Goal: Find specific page/section: Find specific page/section

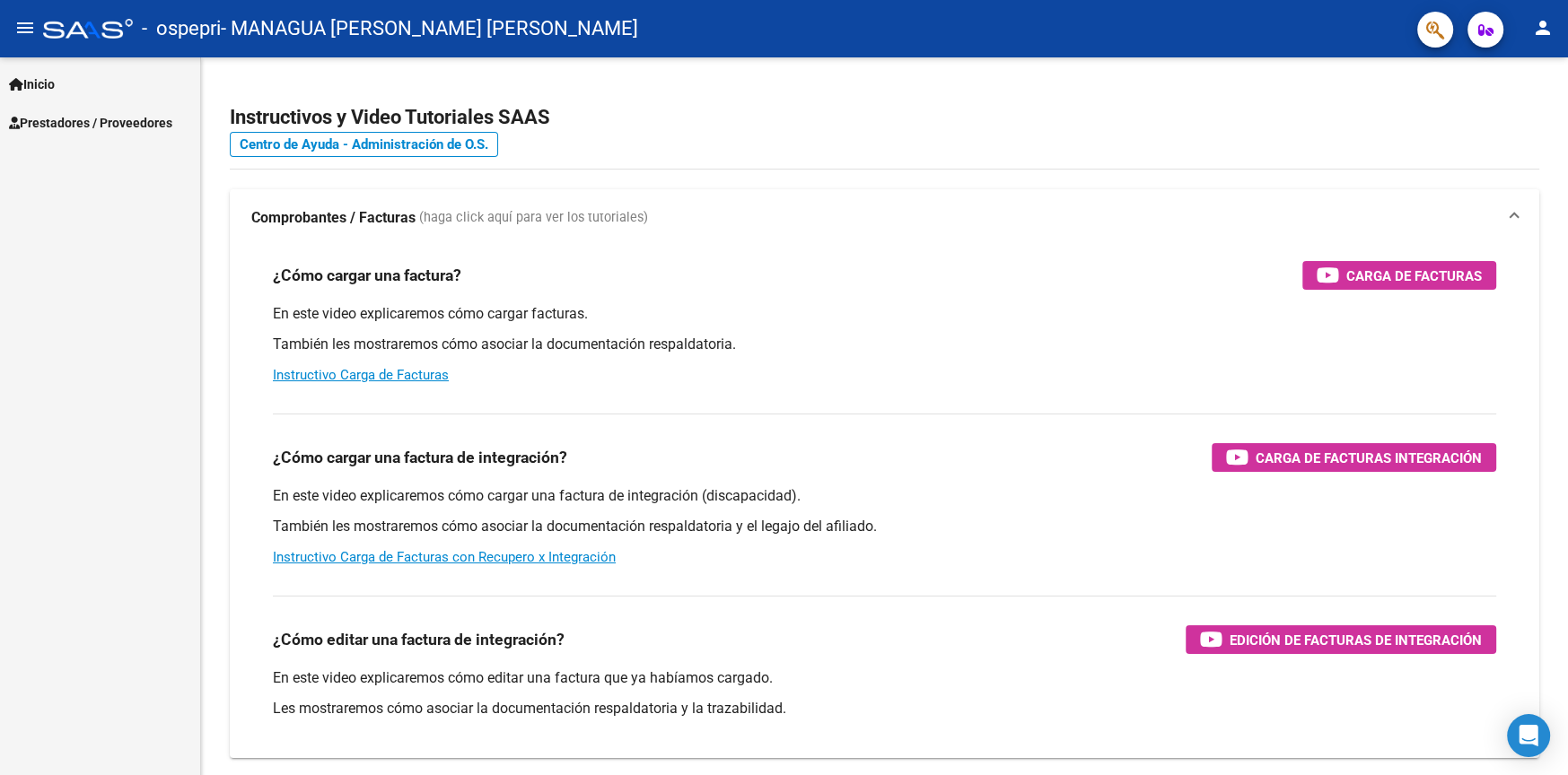
click at [91, 115] on span "Prestadores / Proveedores" at bounding box center [90, 123] width 163 height 19
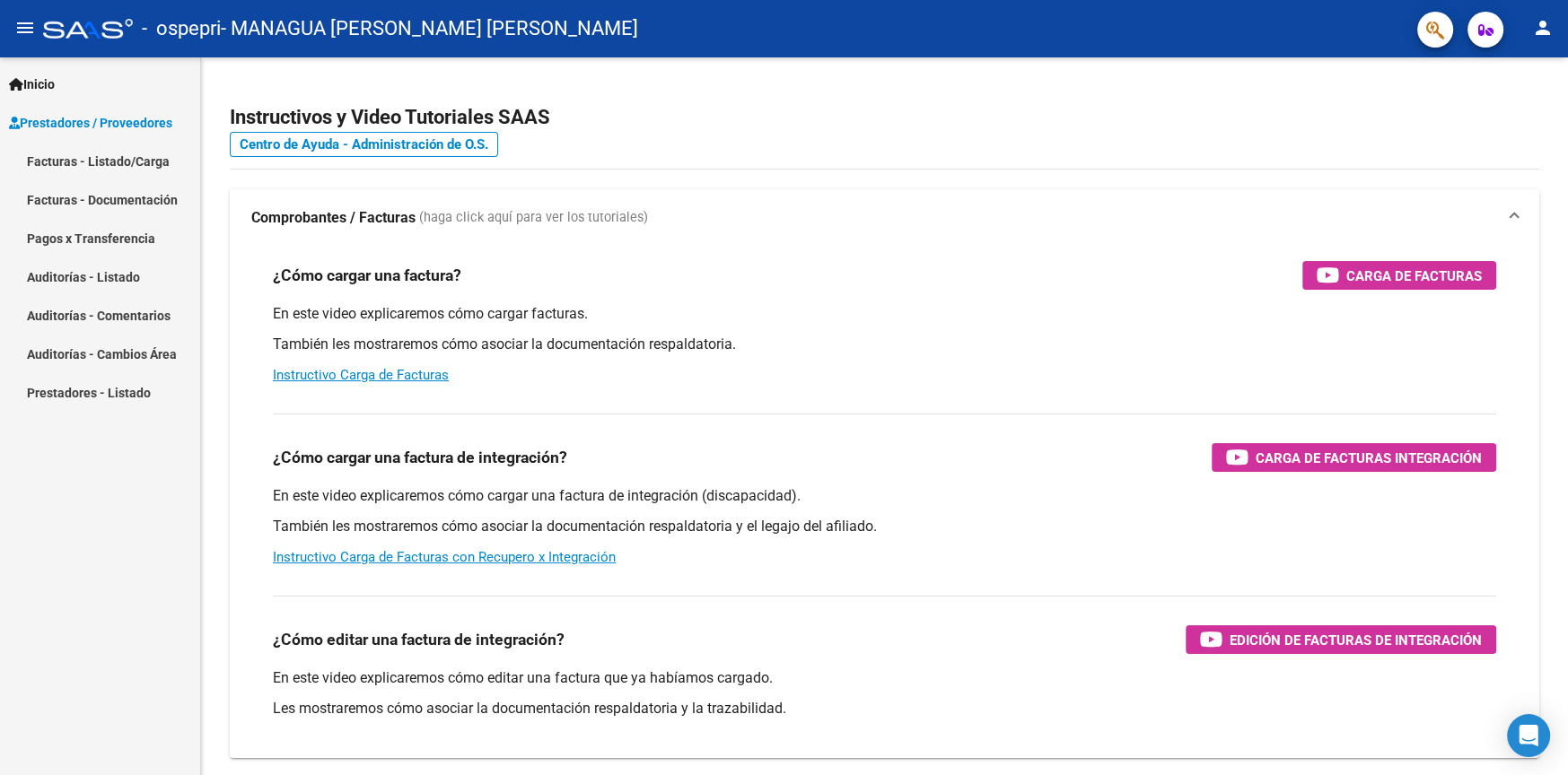
click at [106, 163] on link "Facturas - Listado/Carga" at bounding box center [100, 161] width 200 height 39
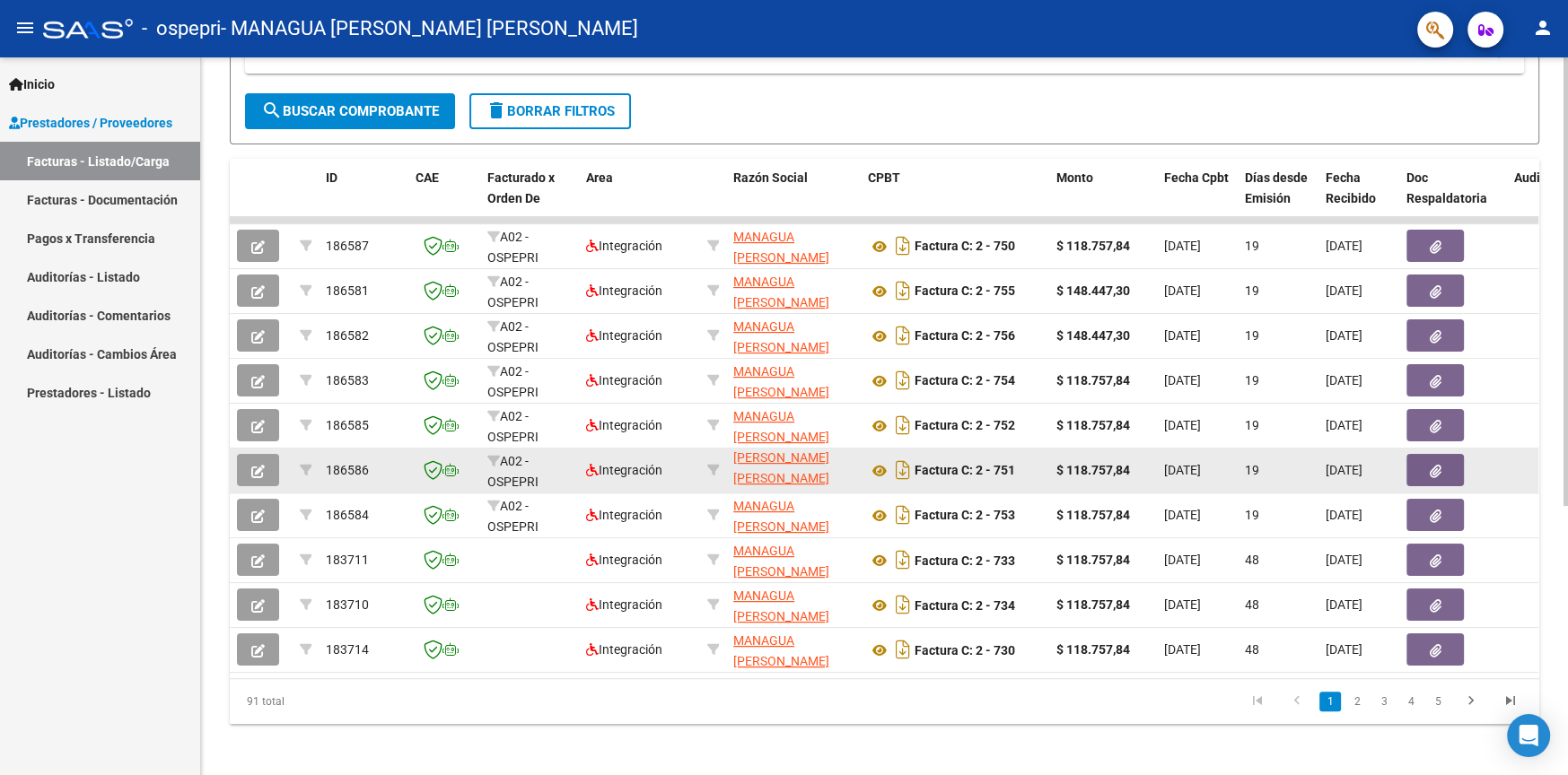
click at [1440, 473] on icon "button" at bounding box center [1436, 471] width 12 height 14
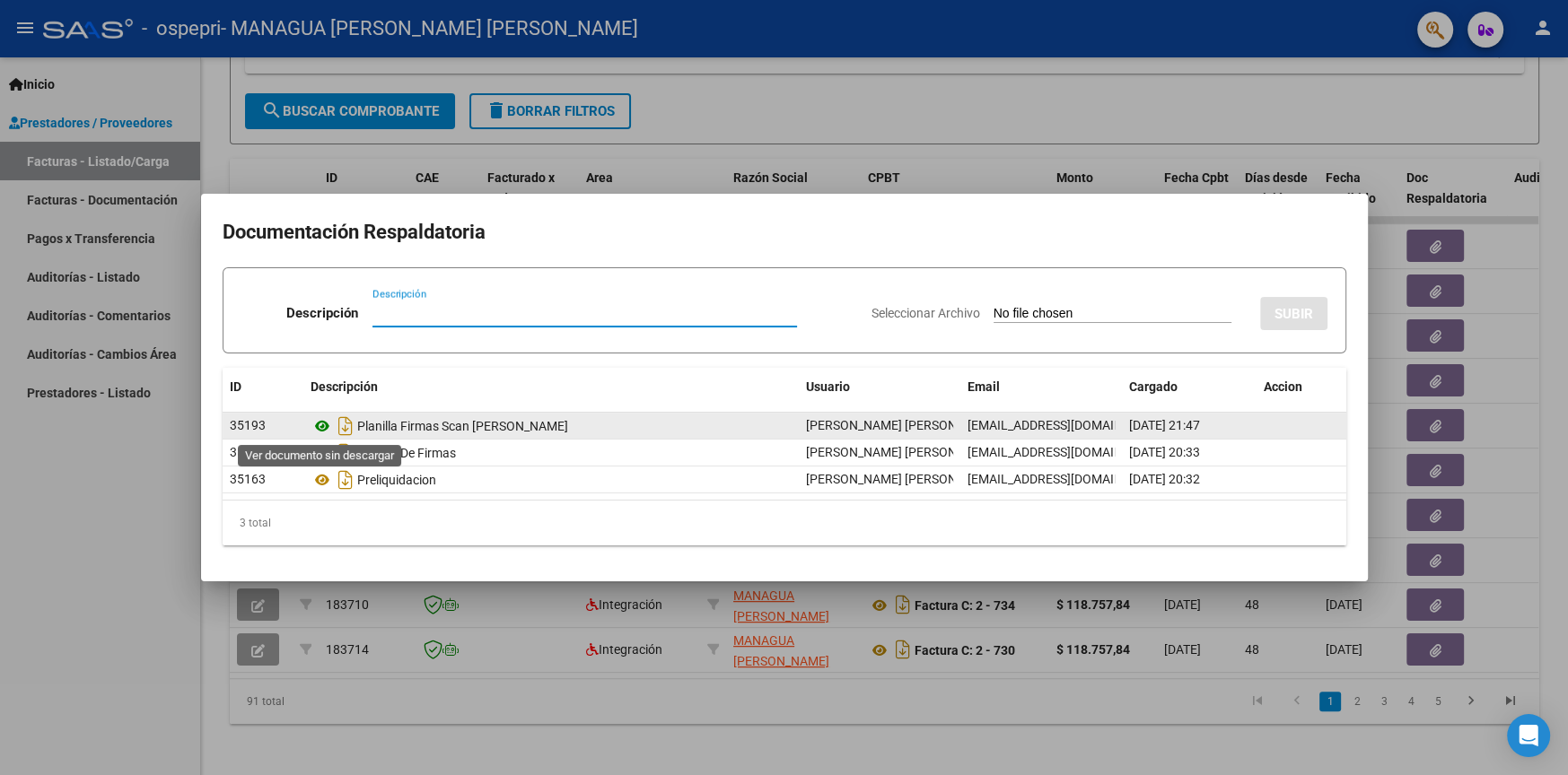
click at [323, 423] on icon at bounding box center [322, 426] width 23 height 21
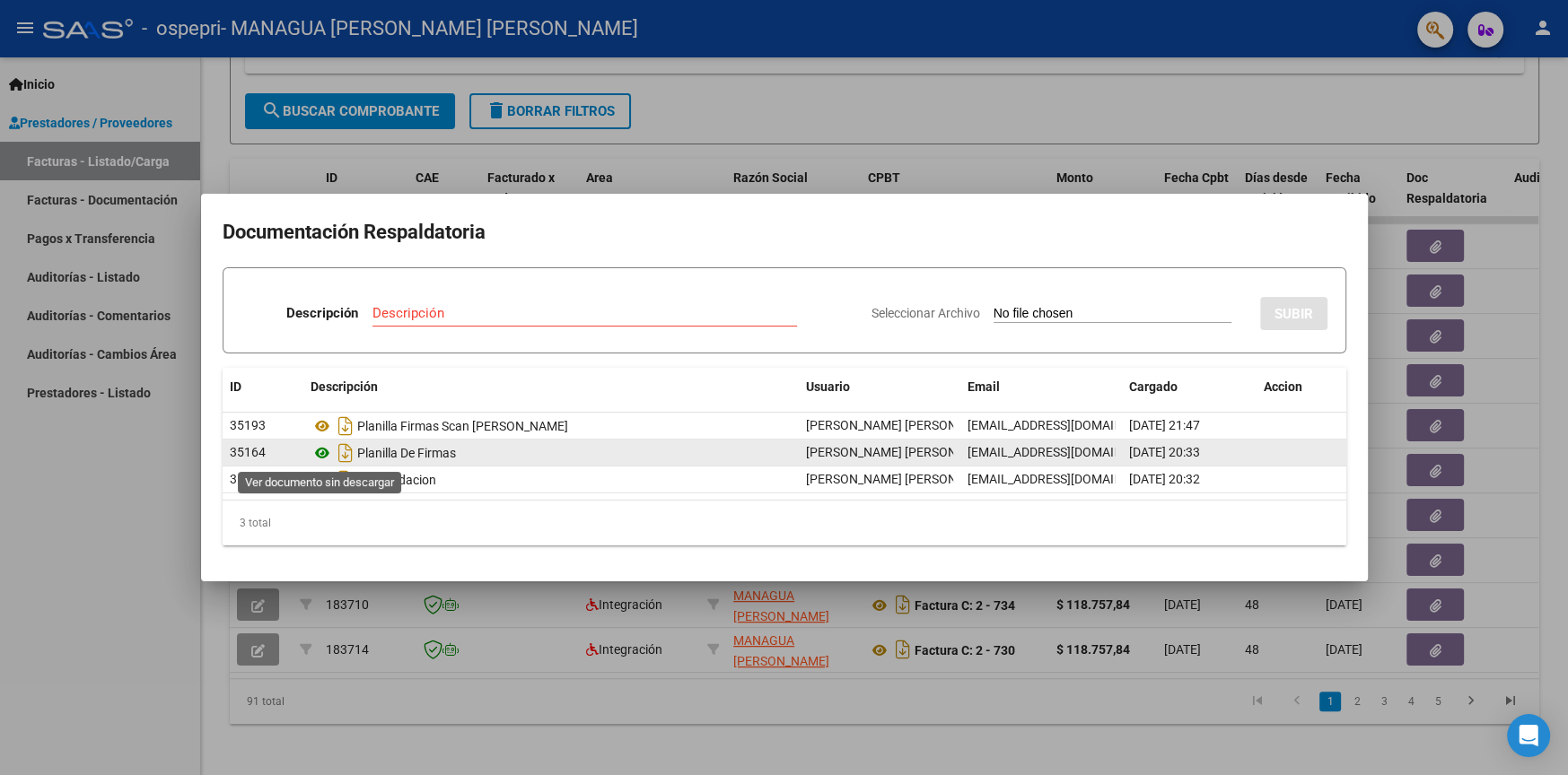
click at [320, 459] on icon at bounding box center [322, 453] width 23 height 21
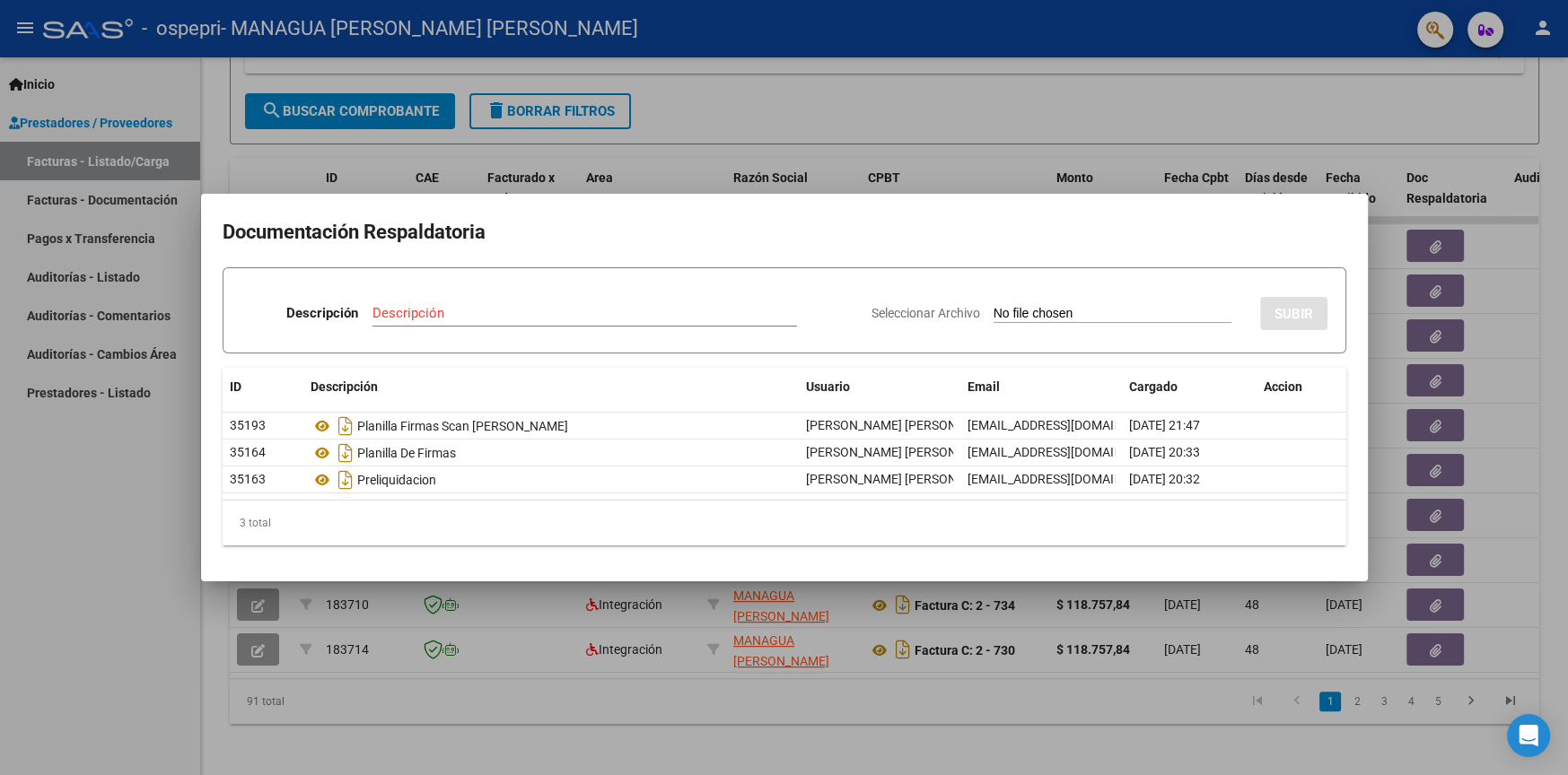
click at [782, 126] on div at bounding box center [784, 387] width 1568 height 775
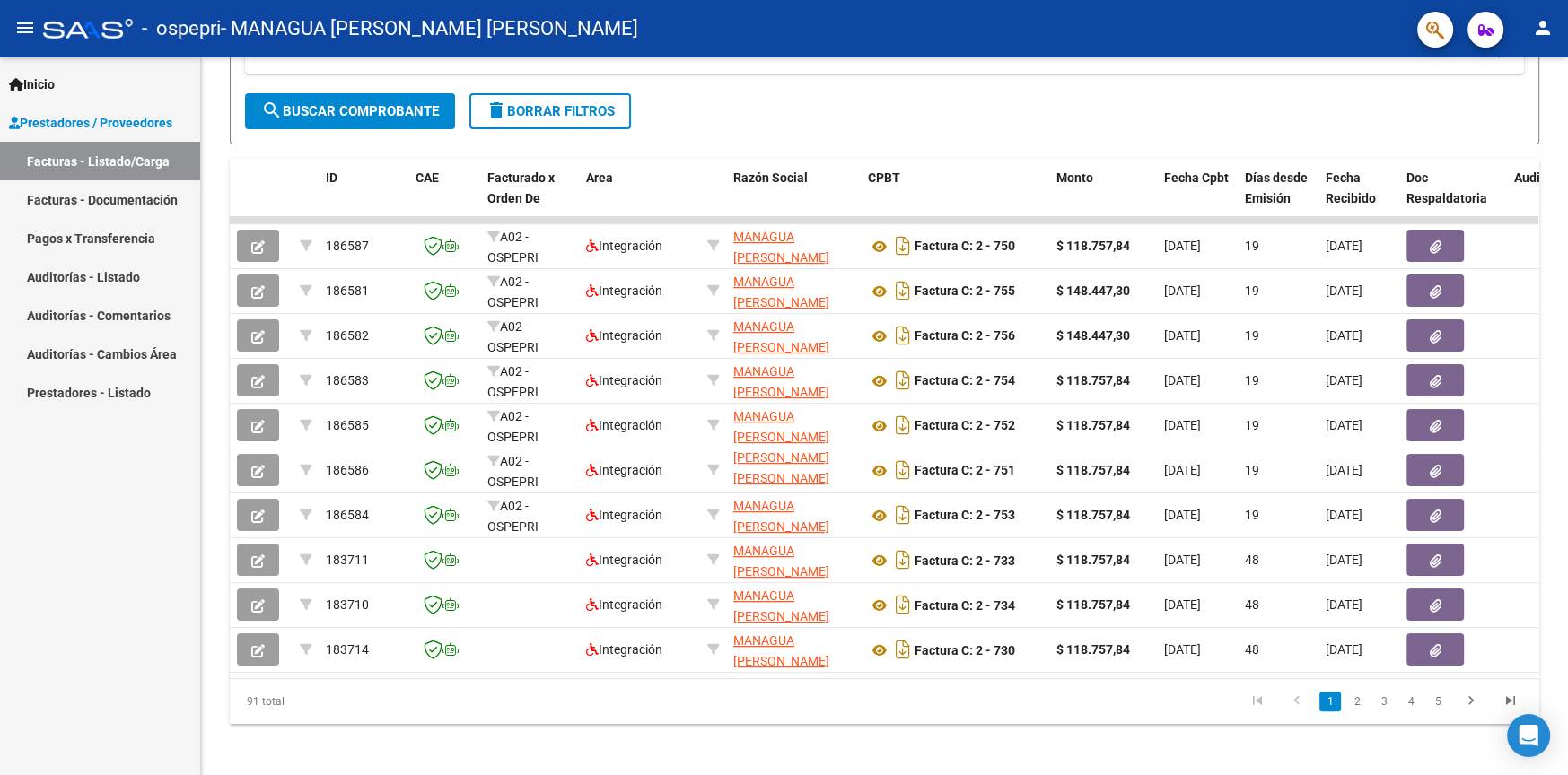
click at [119, 237] on link "Pagos x Transferencia" at bounding box center [100, 239] width 200 height 39
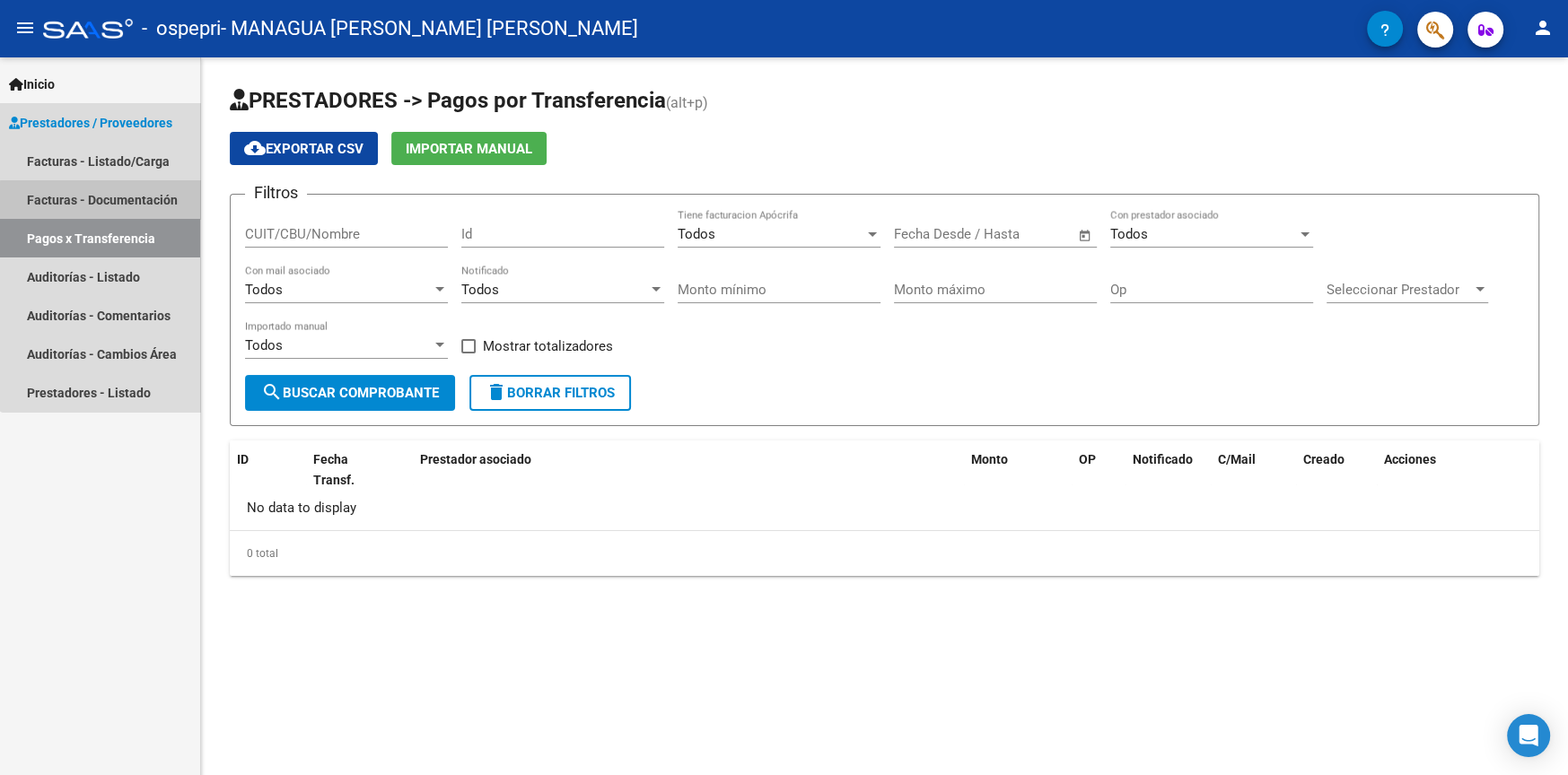
click at [120, 207] on link "Facturas - Documentación" at bounding box center [100, 200] width 200 height 39
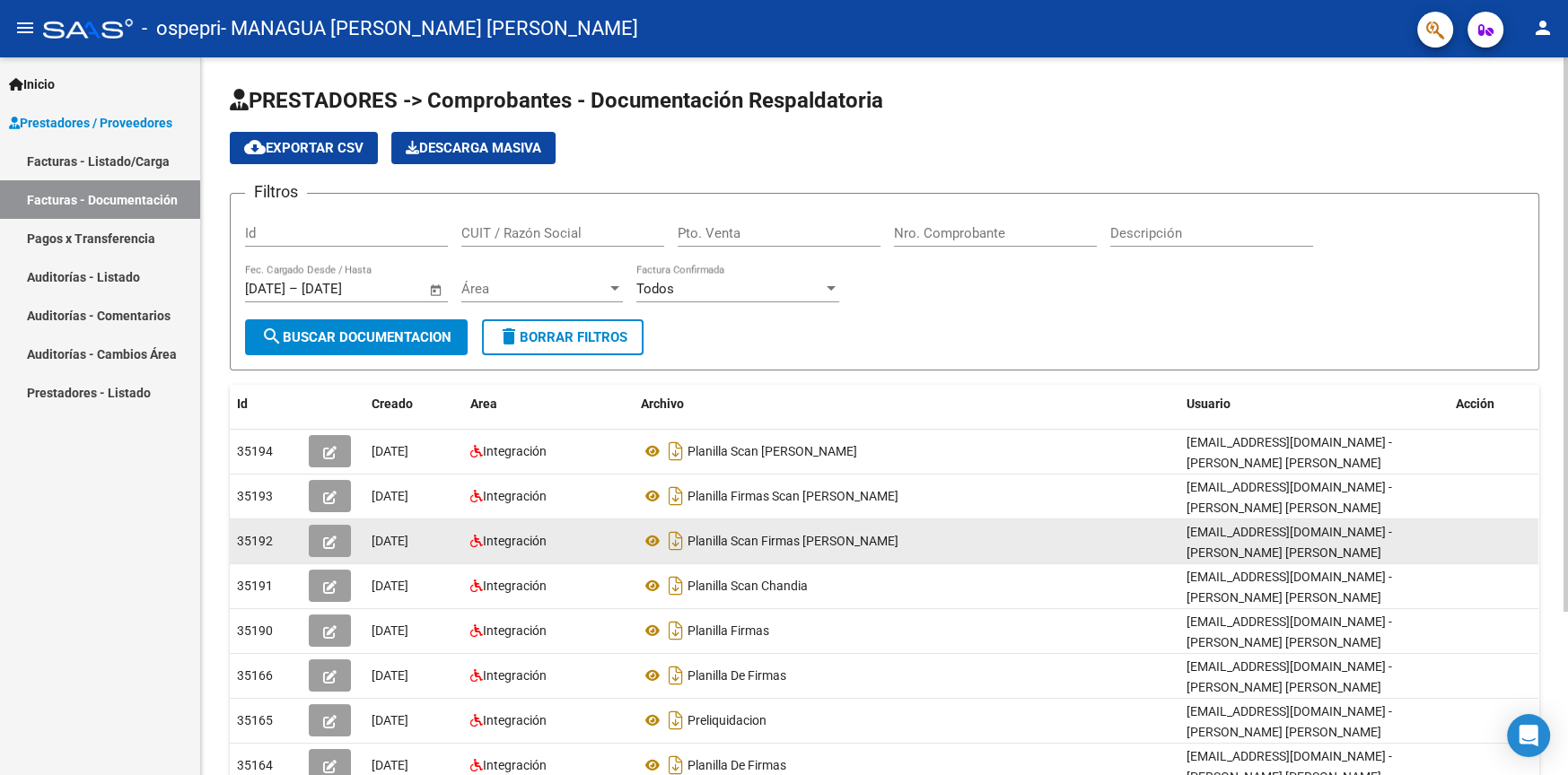
scroll to position [210, 0]
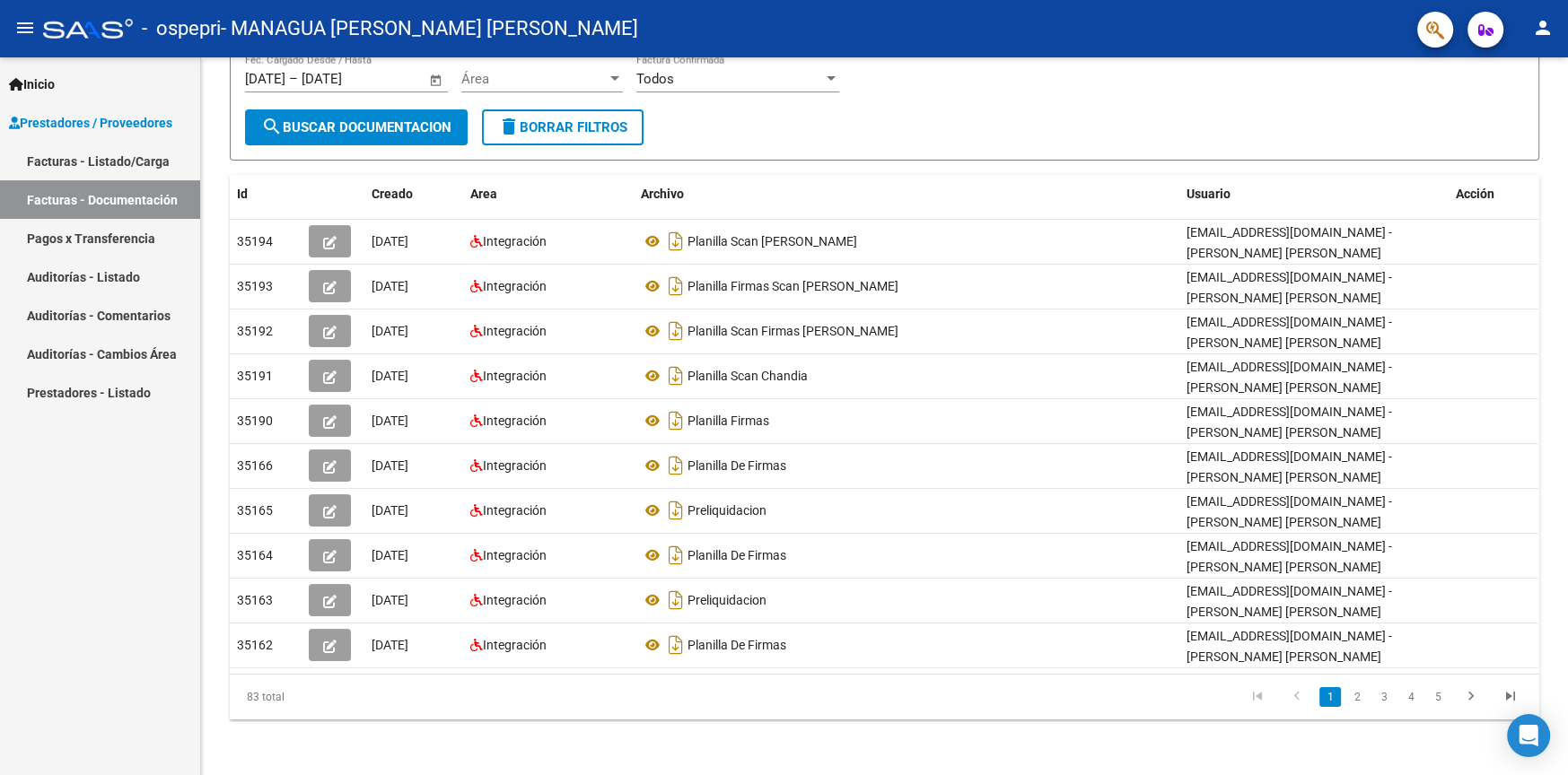
click at [126, 245] on link "Pagos x Transferencia" at bounding box center [100, 239] width 200 height 39
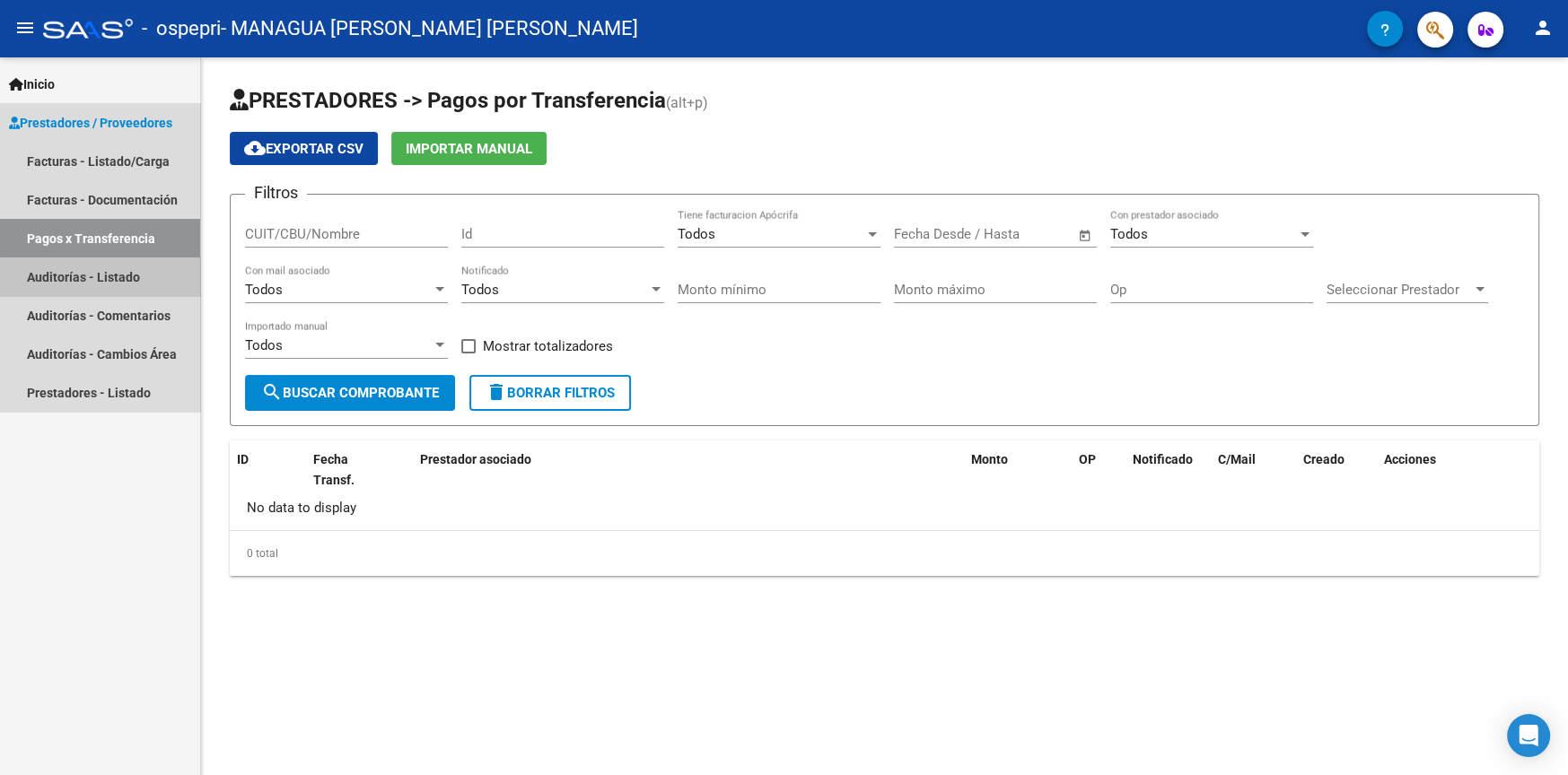
click at [126, 281] on link "Auditorías - Listado" at bounding box center [100, 277] width 200 height 39
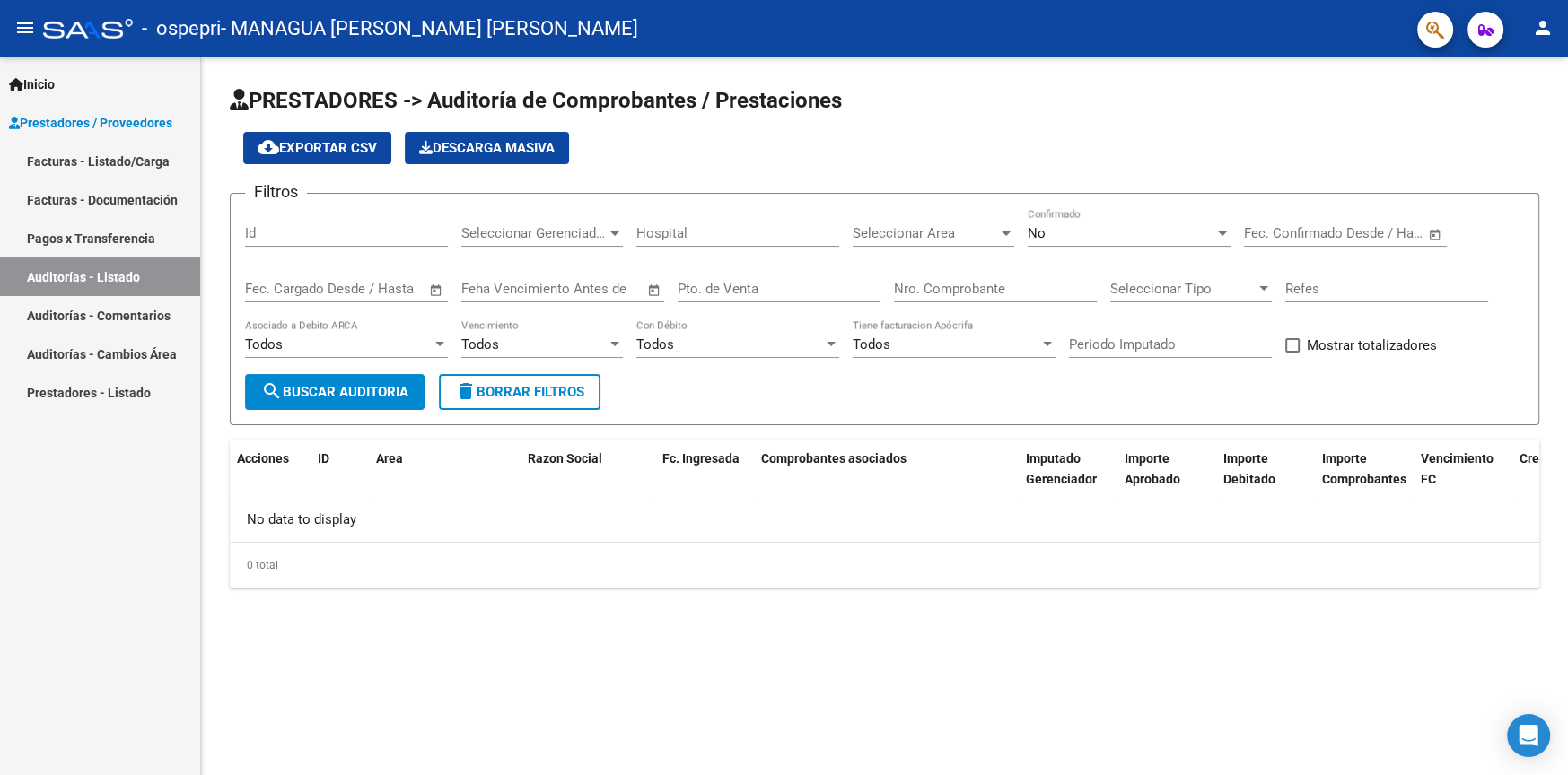
click at [126, 281] on link "Auditorías - Listado" at bounding box center [100, 277] width 200 height 39
click at [121, 312] on link "Auditorías - Comentarios" at bounding box center [100, 315] width 200 height 39
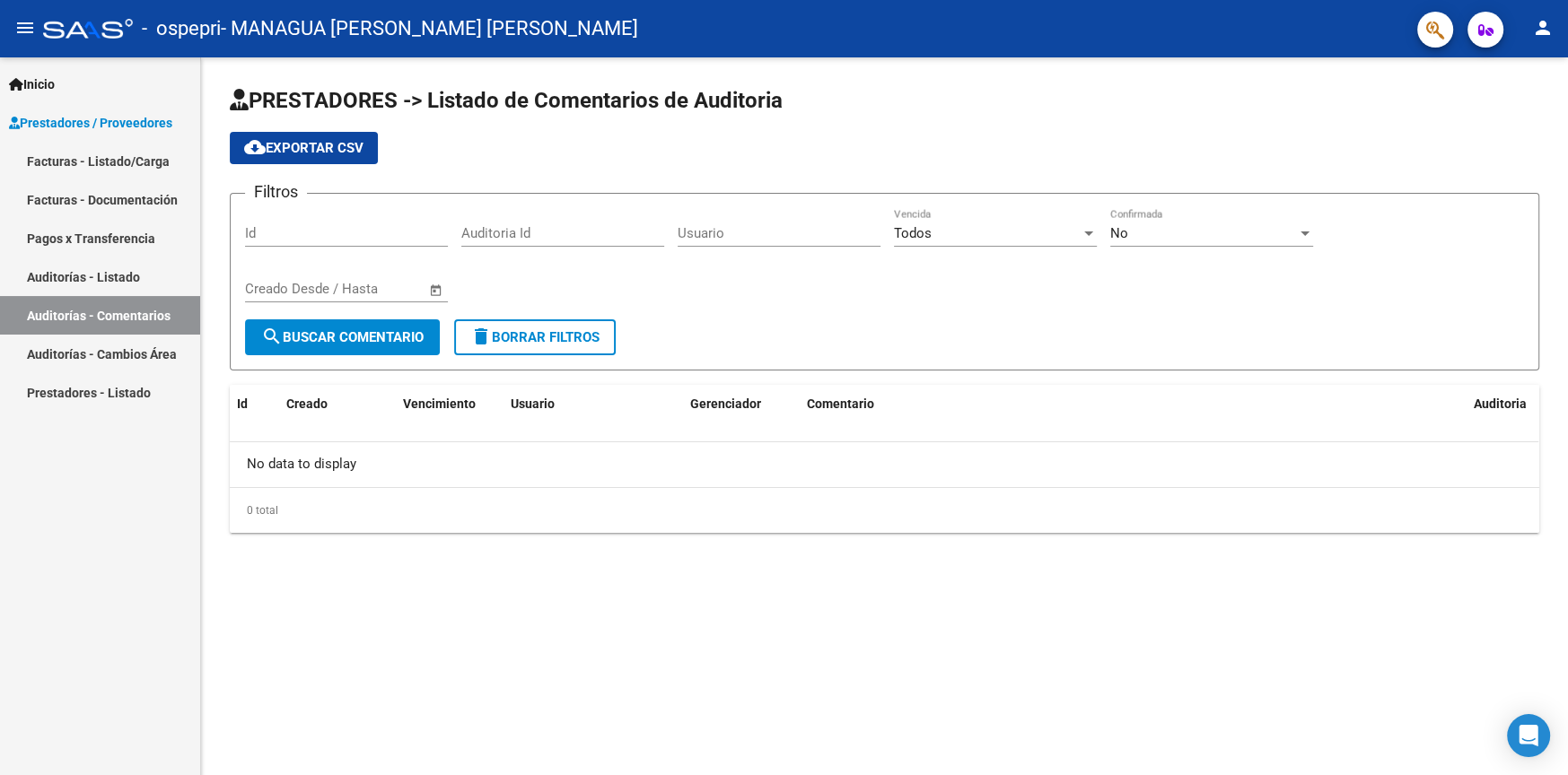
click at [123, 345] on link "Auditorías - Cambios Área" at bounding box center [100, 354] width 200 height 39
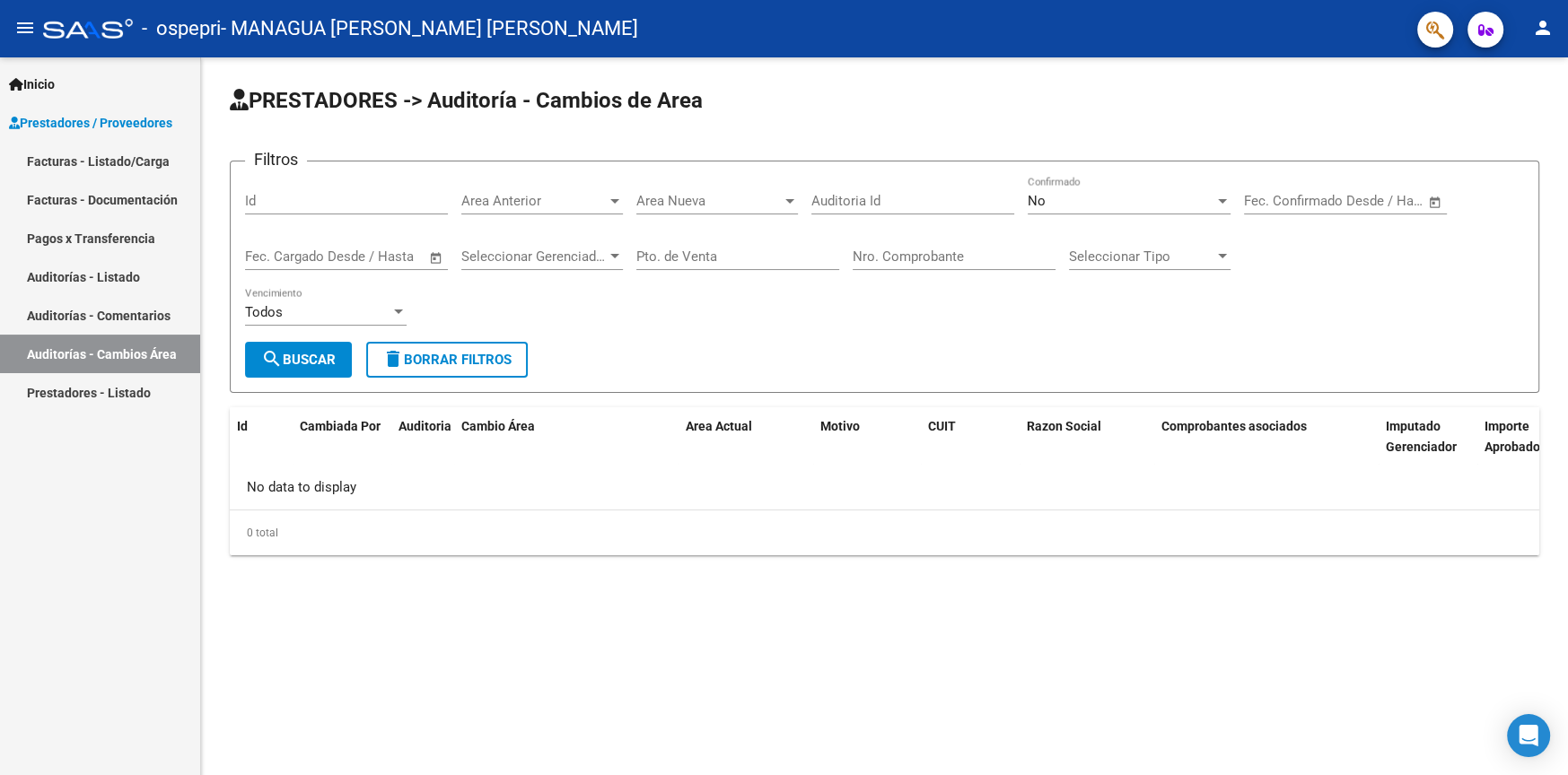
click at [120, 156] on link "Facturas - Listado/Carga" at bounding box center [100, 161] width 200 height 39
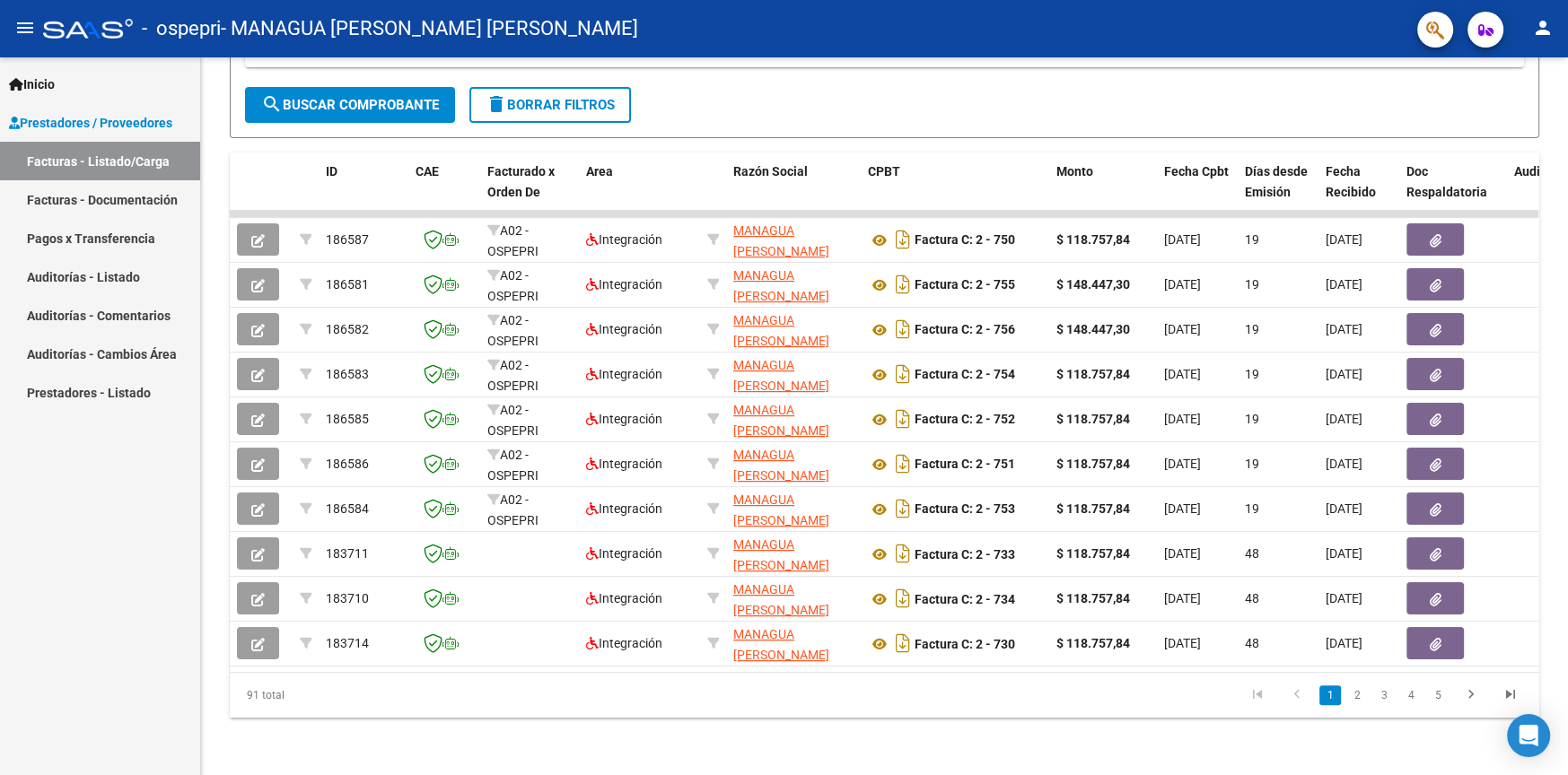
click at [94, 123] on span "Prestadores / Proveedores" at bounding box center [90, 123] width 163 height 19
